Goal: Task Accomplishment & Management: Use online tool/utility

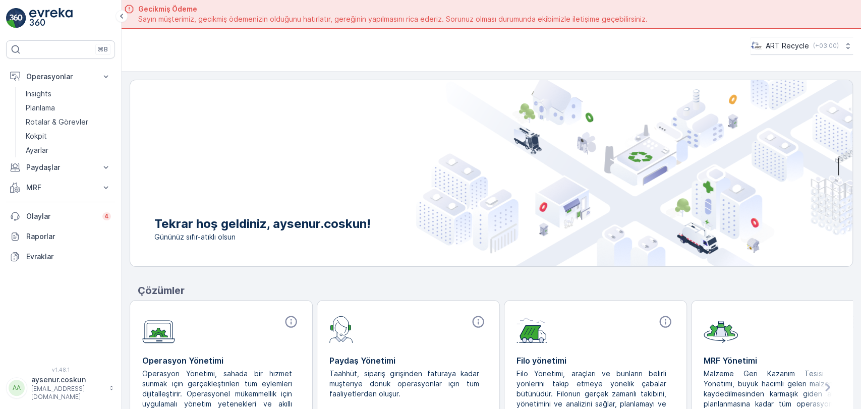
scroll to position [36, 0]
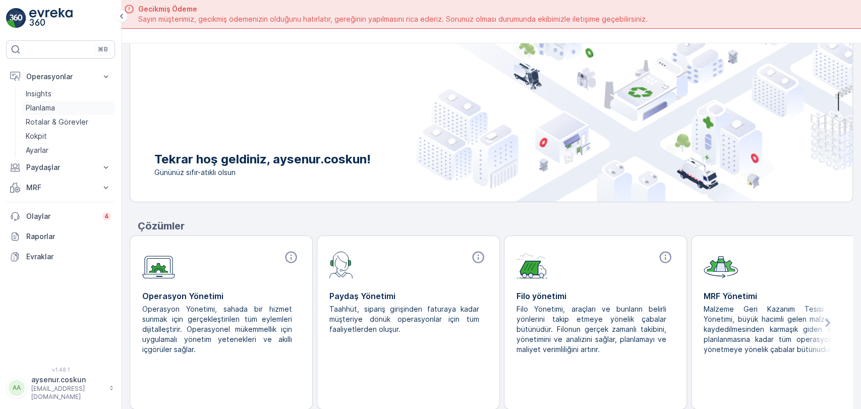
click at [56, 106] on link "Planlama" at bounding box center [68, 108] width 93 height 14
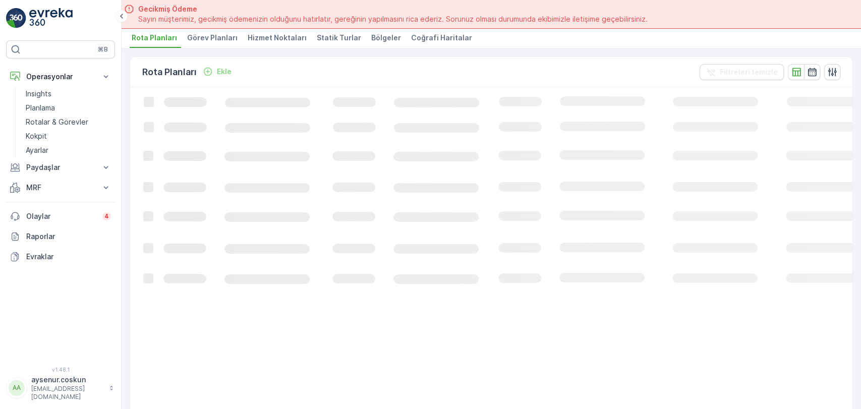
click at [265, 38] on span "Hizmet Noktaları" at bounding box center [277, 38] width 59 height 10
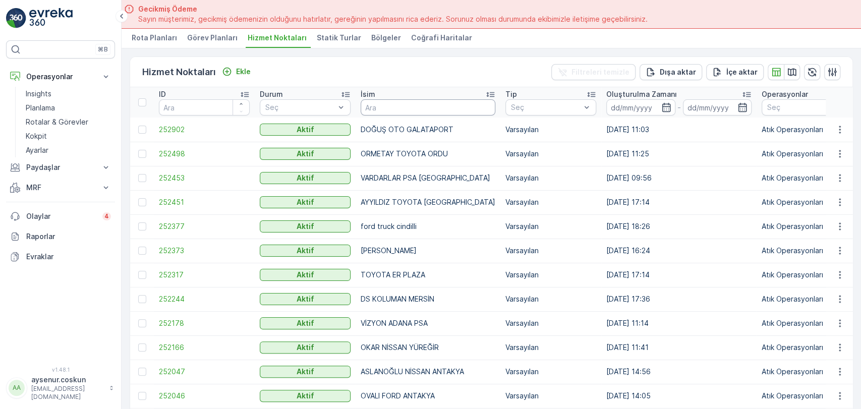
click at [419, 106] on input "text" at bounding box center [427, 107] width 135 height 16
type input "BORUSAN"
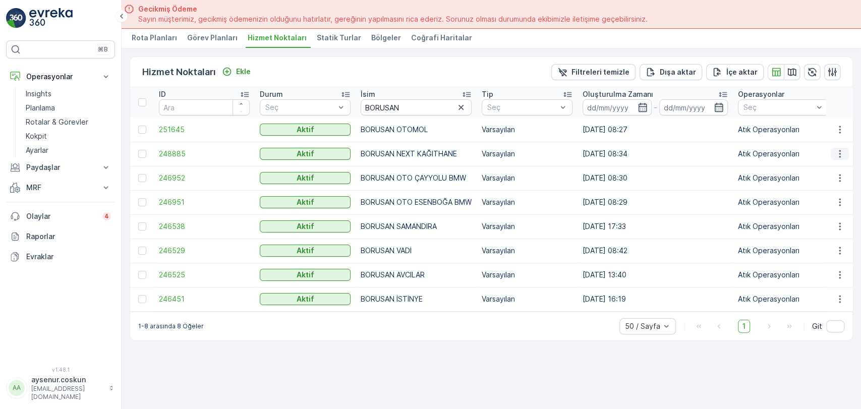
click at [845, 152] on button "button" at bounding box center [839, 154] width 18 height 12
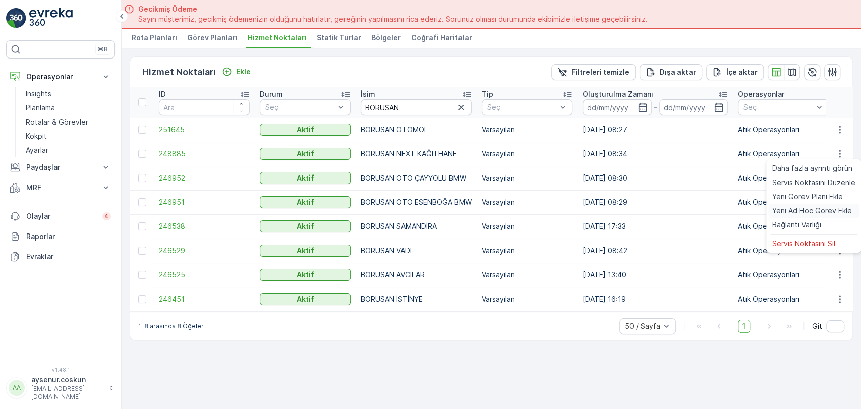
click at [822, 209] on span "Yeni Ad Hoc Görev Ekle" at bounding box center [812, 211] width 80 height 10
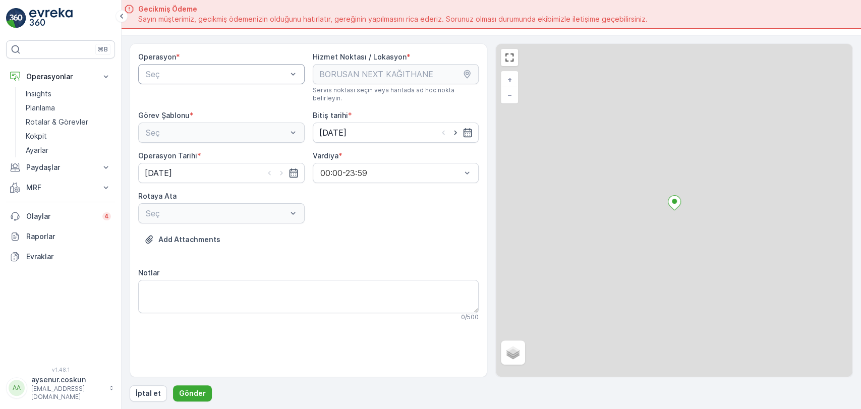
click at [204, 77] on div at bounding box center [216, 74] width 143 height 9
click at [201, 100] on span "Atık Operasyonları" at bounding box center [177, 98] width 67 height 9
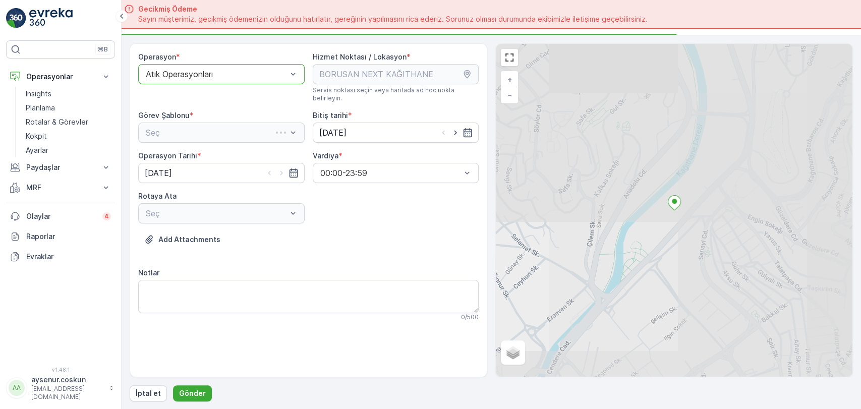
click at [198, 123] on div "Seç" at bounding box center [221, 133] width 166 height 20
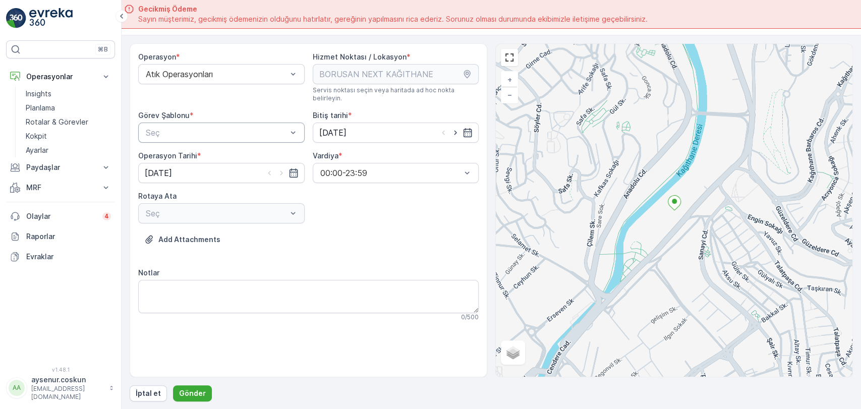
click at [198, 128] on div at bounding box center [216, 132] width 143 height 9
click at [198, 149] on div "Atık Toplama" at bounding box center [221, 157] width 166 height 17
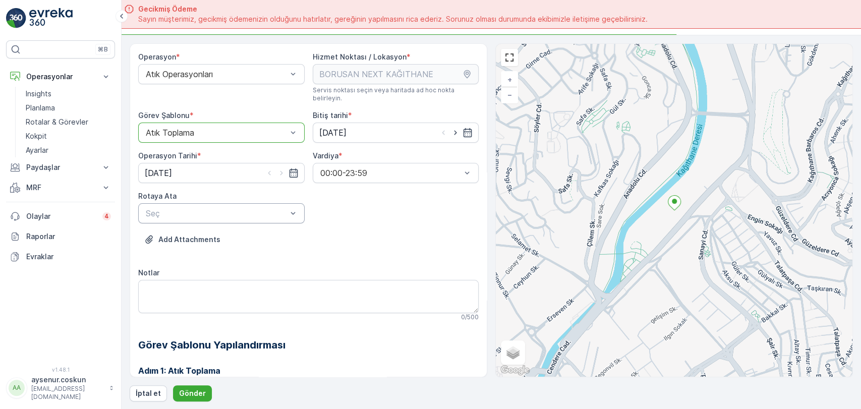
click at [194, 209] on div at bounding box center [216, 213] width 143 height 9
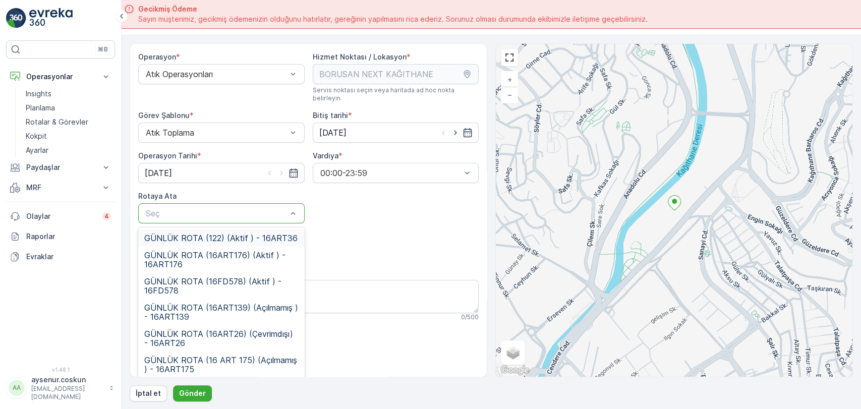
click at [211, 233] on span "GÜNLÜK ROTA (122) (Aktif ) - 16ART36" at bounding box center [220, 237] width 153 height 9
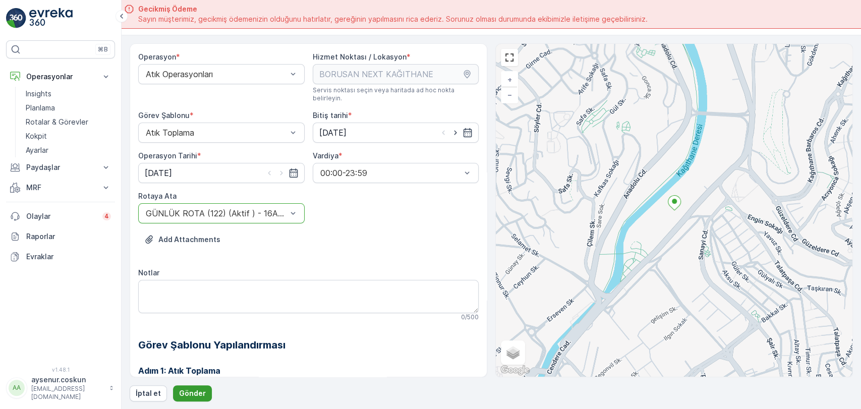
click at [202, 394] on p "Gönder" at bounding box center [192, 393] width 27 height 10
